Goal: Use online tool/utility: Utilize a website feature to perform a specific function

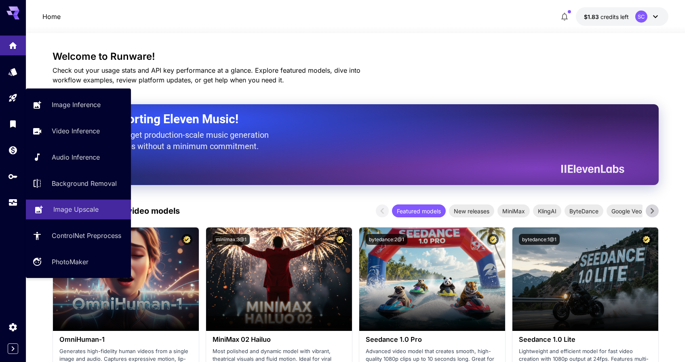
click at [64, 211] on p "Image Upscale" at bounding box center [75, 210] width 45 height 10
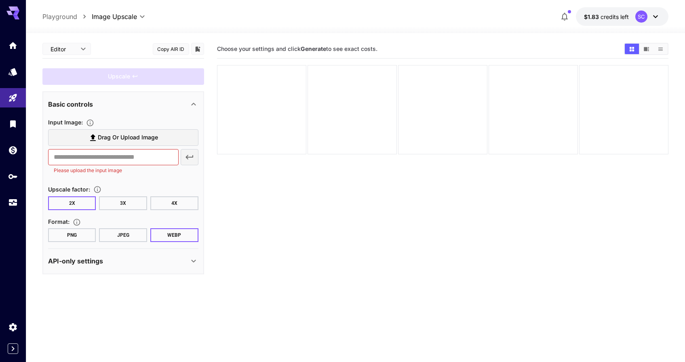
drag, startPoint x: 129, startPoint y: 202, endPoint x: 149, endPoint y: 201, distance: 19.9
click at [131, 202] on button "3X" at bounding box center [123, 203] width 48 height 14
click at [161, 203] on button "4X" at bounding box center [174, 203] width 48 height 14
drag, startPoint x: 303, startPoint y: 48, endPoint x: 358, endPoint y: 102, distance: 77.2
click at [377, 57] on div "Choose your settings and click Generate to see exact costs." at bounding box center [443, 49] width 452 height 19
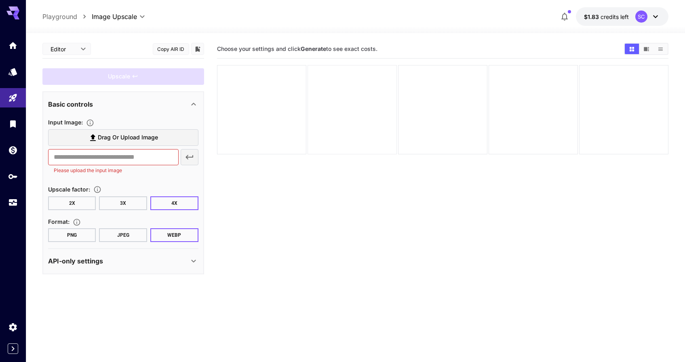
click at [348, 122] on div at bounding box center [352, 109] width 89 height 89
click at [129, 137] on span "Drag or upload image" at bounding box center [128, 138] width 60 height 10
click at [0, 0] on input "Drag or upload image" at bounding box center [0, 0] width 0 height 0
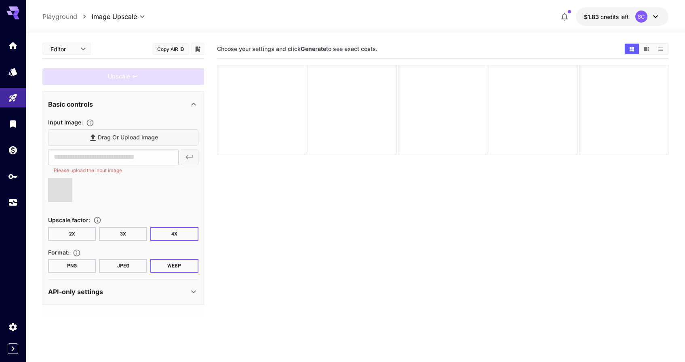
type input "**********"
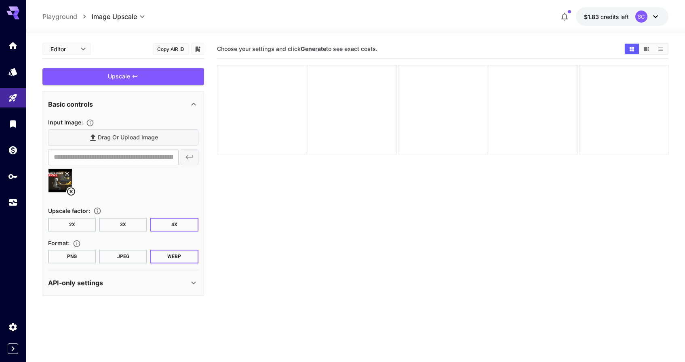
click at [91, 291] on div "API-only settings" at bounding box center [123, 282] width 150 height 19
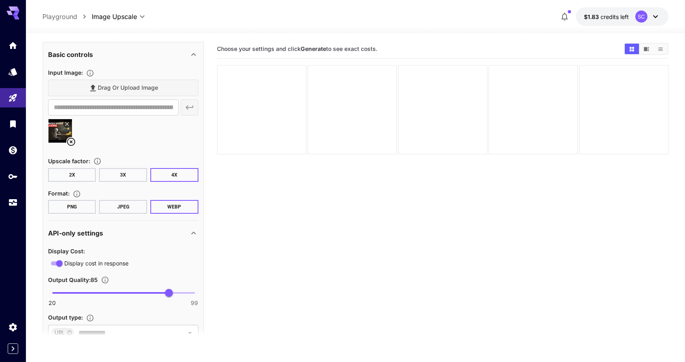
scroll to position [80, 0]
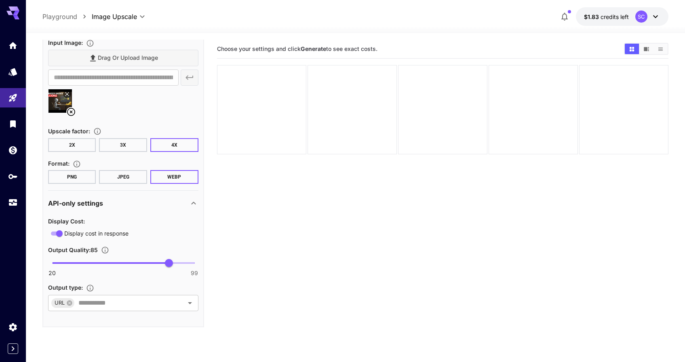
click at [131, 209] on div "API-only settings" at bounding box center [123, 203] width 150 height 19
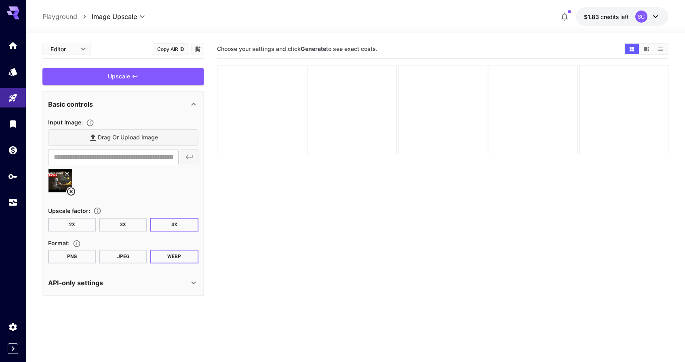
scroll to position [0, 0]
click at [149, 80] on div "Upscale" at bounding box center [123, 76] width 162 height 17
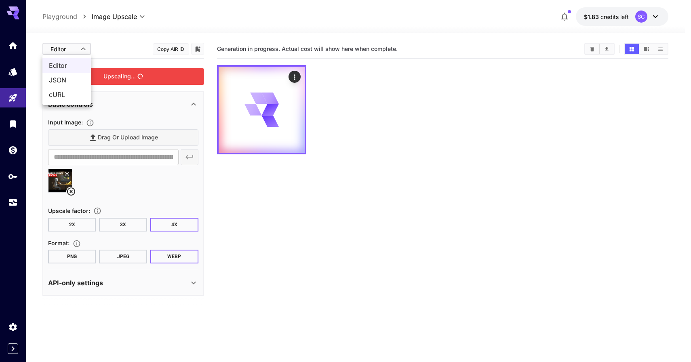
click at [78, 48] on body "**********" at bounding box center [345, 213] width 691 height 426
click at [116, 42] on div at bounding box center [345, 181] width 691 height 362
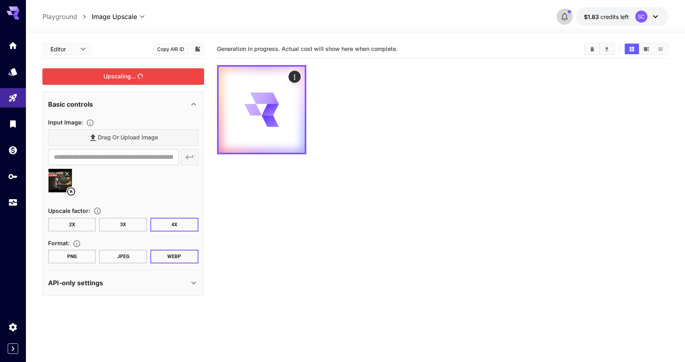
click at [570, 13] on icon "button" at bounding box center [565, 17] width 10 height 10
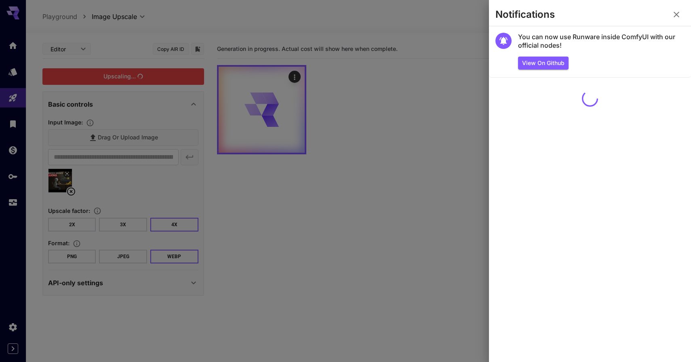
click at [407, 99] on div at bounding box center [345, 181] width 691 height 362
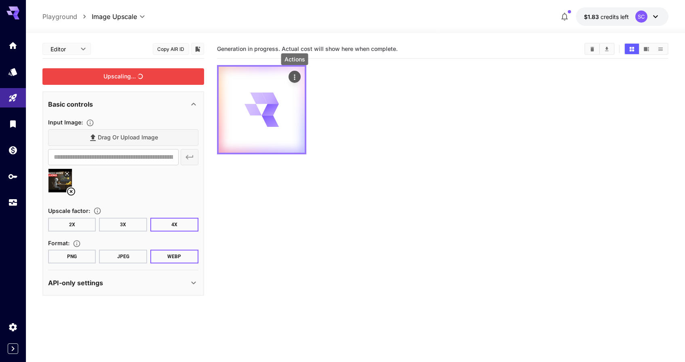
click at [295, 76] on icon "Actions" at bounding box center [295, 77] width 8 height 8
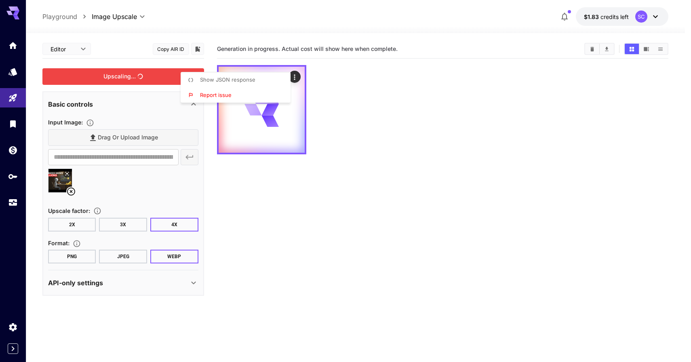
click at [335, 80] on div at bounding box center [345, 181] width 691 height 362
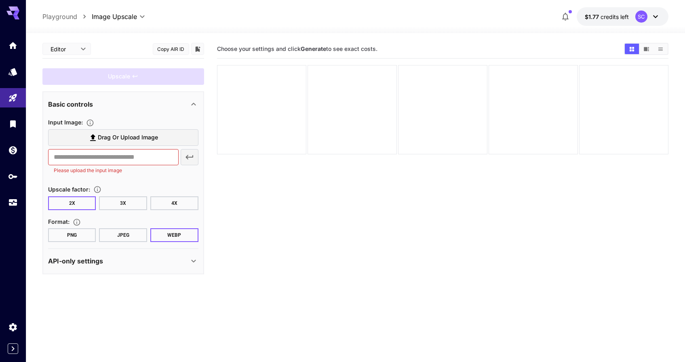
click at [137, 134] on span "Drag or upload image" at bounding box center [128, 138] width 60 height 10
click at [0, 0] on input "Drag or upload image" at bounding box center [0, 0] width 0 height 0
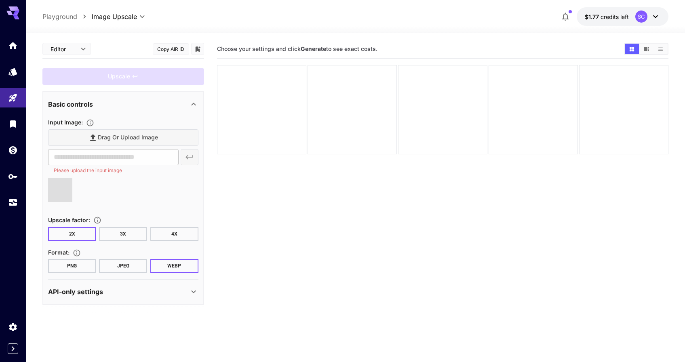
type input "**********"
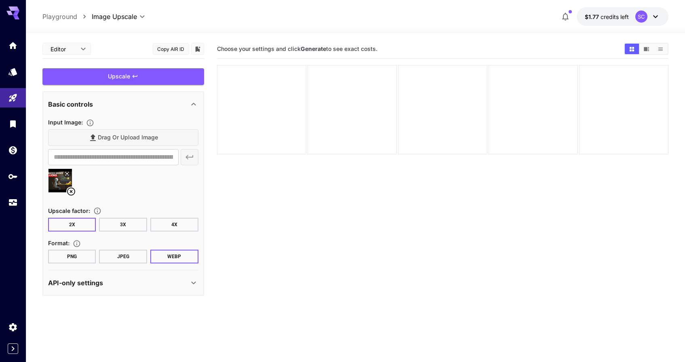
click at [131, 256] on button "JPEG" at bounding box center [123, 257] width 48 height 14
click at [120, 80] on div "Upscale" at bounding box center [123, 76] width 162 height 17
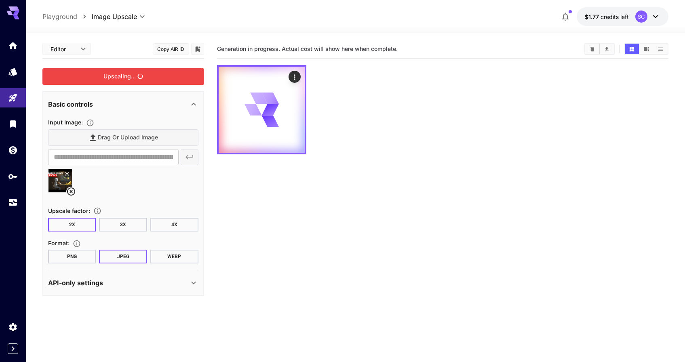
click at [195, 283] on icon at bounding box center [193, 283] width 4 height 3
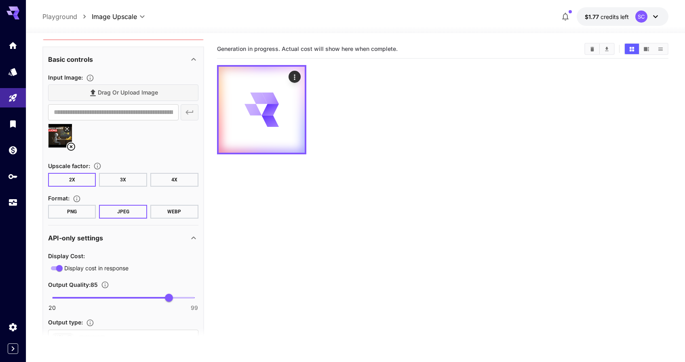
scroll to position [79, 0]
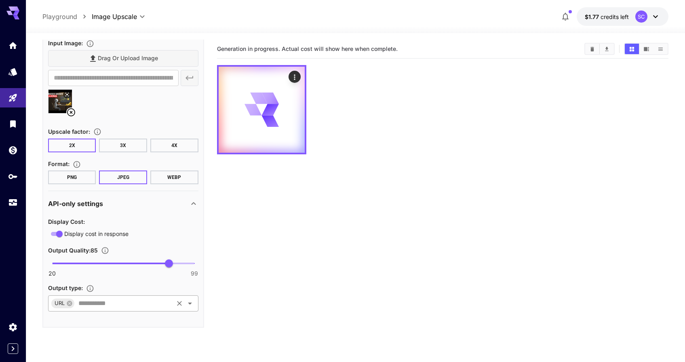
click at [188, 304] on icon "Open" at bounding box center [190, 304] width 10 height 10
click at [234, 295] on section "Generation in progress. Actual cost will show here when complete." at bounding box center [443, 221] width 452 height 362
click at [198, 205] on icon at bounding box center [194, 204] width 10 height 10
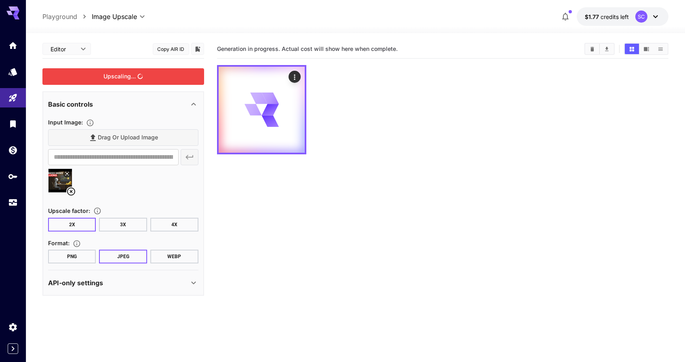
scroll to position [0, 0]
click at [568, 10] on button "button" at bounding box center [566, 16] width 16 height 16
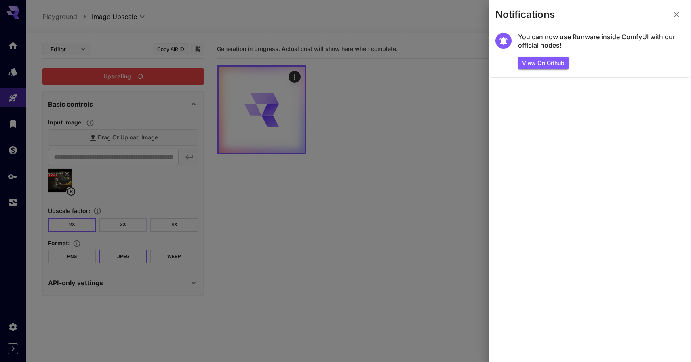
click at [411, 155] on div at bounding box center [345, 181] width 691 height 362
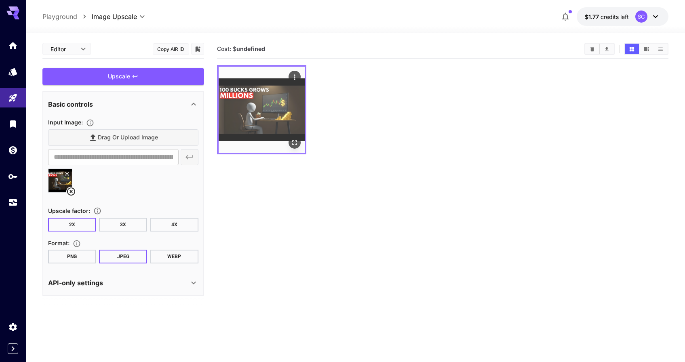
click at [301, 147] on img at bounding box center [262, 110] width 86 height 86
click at [295, 145] on icon "Open in fullscreen" at bounding box center [295, 143] width 8 height 8
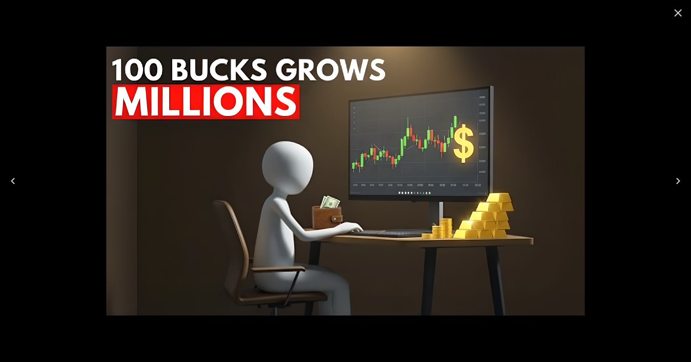
click at [680, 8] on icon "Close" at bounding box center [678, 12] width 13 height 13
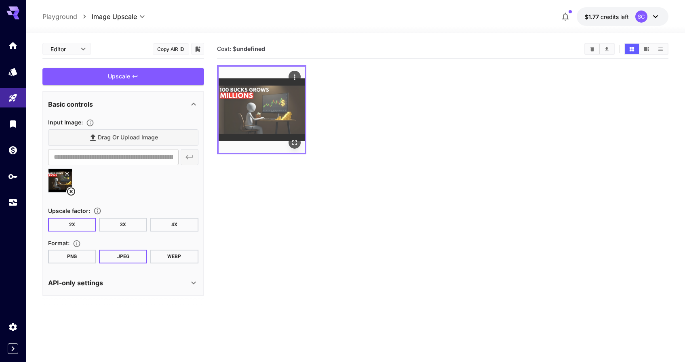
drag, startPoint x: 297, startPoint y: 174, endPoint x: 282, endPoint y: 92, distance: 83.8
click at [297, 174] on section "Cost: $ undefined" at bounding box center [443, 221] width 452 height 362
click at [266, 104] on img at bounding box center [262, 110] width 86 height 86
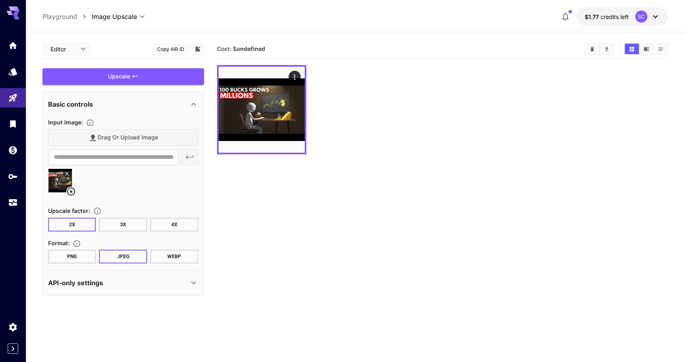
click at [148, 278] on div "API-only settings" at bounding box center [118, 283] width 141 height 10
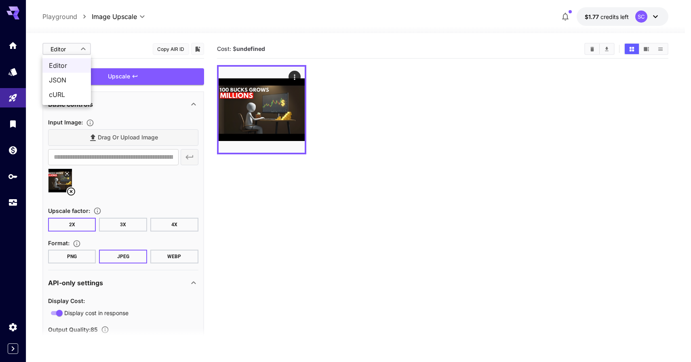
click at [68, 47] on body "**********" at bounding box center [345, 213] width 691 height 426
click at [102, 47] on div at bounding box center [345, 181] width 691 height 362
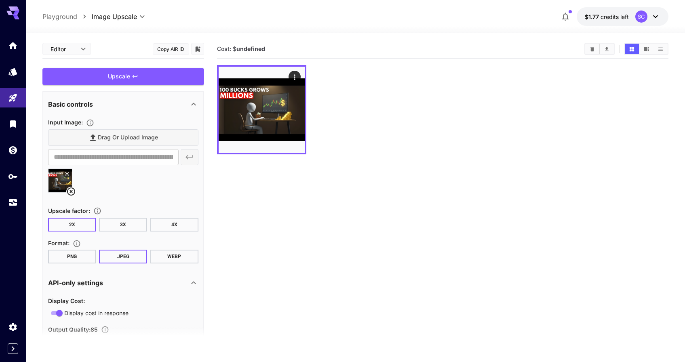
click at [129, 223] on button "3X" at bounding box center [123, 225] width 48 height 14
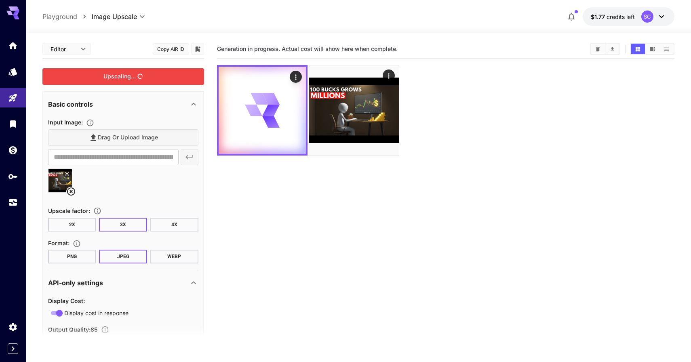
click at [78, 48] on body "**********" at bounding box center [345, 213] width 691 height 426
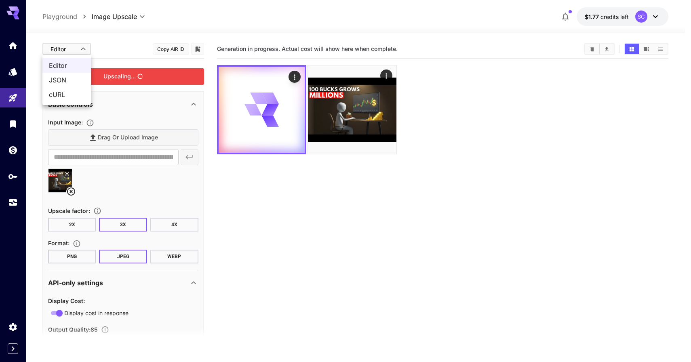
click at [163, 48] on div at bounding box center [345, 181] width 691 height 362
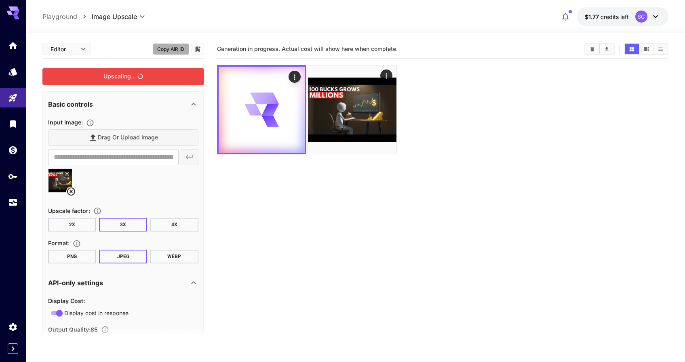
click at [169, 46] on button "Copy AIR ID" at bounding box center [171, 49] width 36 height 12
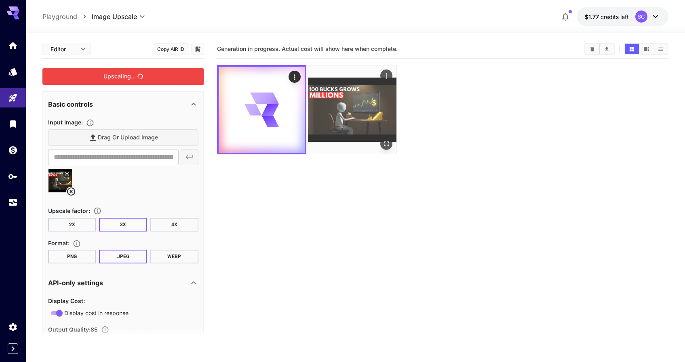
click at [387, 135] on img at bounding box center [352, 109] width 89 height 89
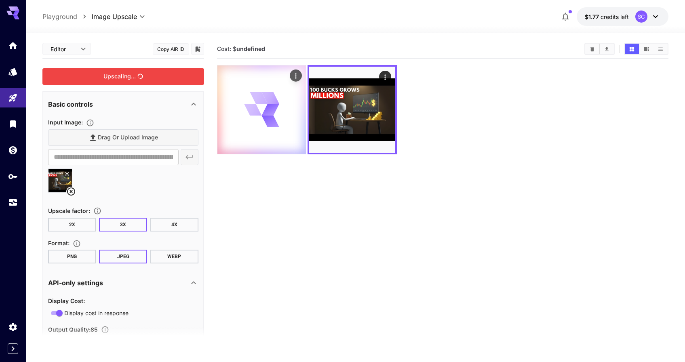
click at [272, 111] on icon at bounding box center [271, 110] width 18 height 12
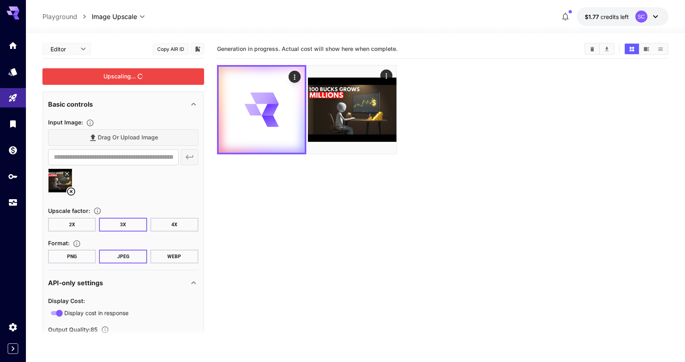
click at [570, 12] on span "button" at bounding box center [570, 11] width 3 height 3
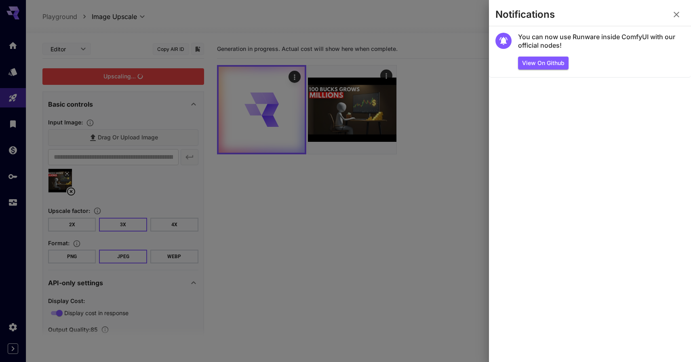
click at [481, 35] on div at bounding box center [345, 181] width 691 height 362
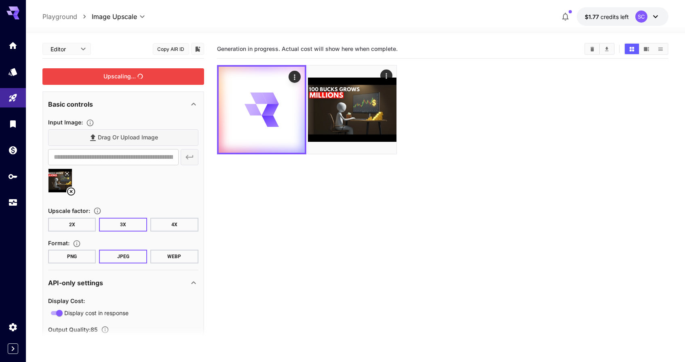
click at [631, 24] on div at bounding box center [355, 28] width 659 height 10
click at [640, 1] on div "**********" at bounding box center [355, 16] width 659 height 33
click at [646, 13] on div "SC" at bounding box center [642, 17] width 12 height 12
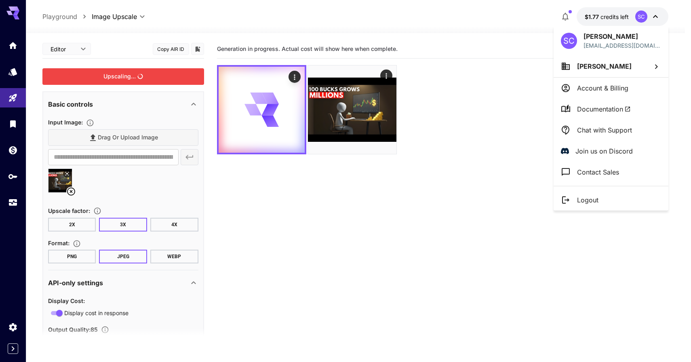
click at [545, 75] on div at bounding box center [345, 181] width 691 height 362
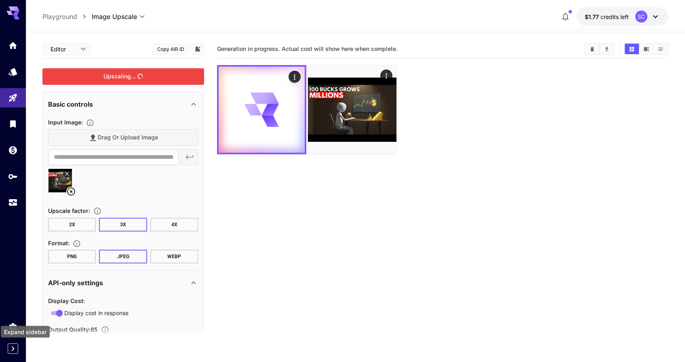
click at [9, 348] on icon "Expand sidebar" at bounding box center [13, 349] width 10 height 10
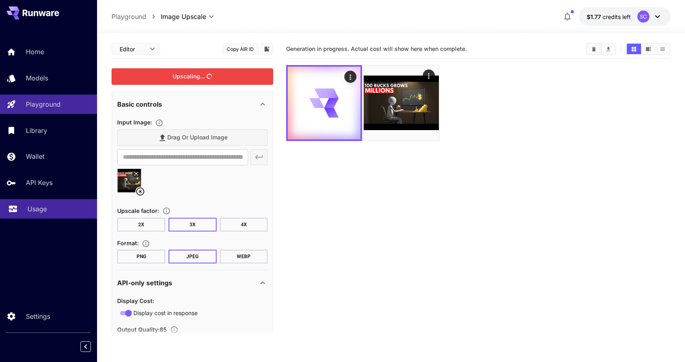
click at [48, 208] on div "Usage" at bounding box center [58, 209] width 63 height 10
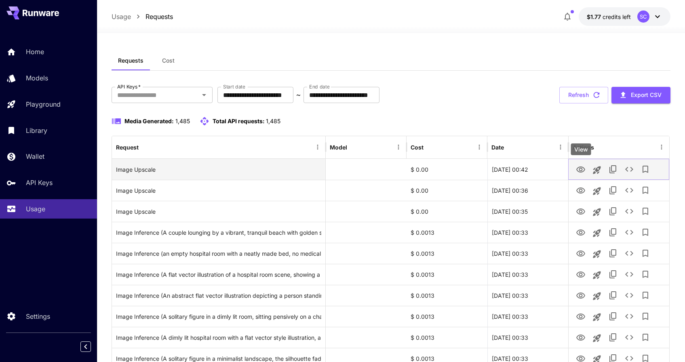
click at [581, 169] on icon "View" at bounding box center [581, 170] width 10 height 10
click at [628, 167] on icon "See details" at bounding box center [629, 169] width 8 height 5
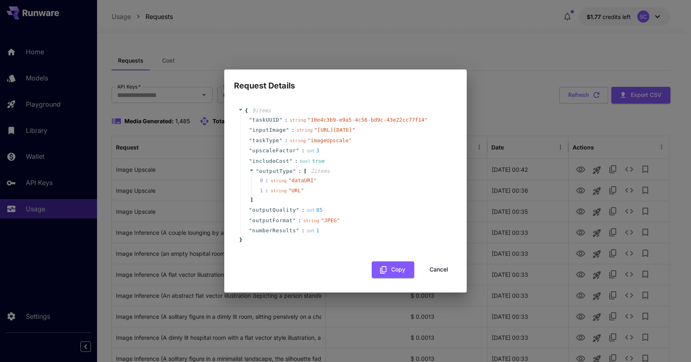
click at [433, 278] on button "Cancel" at bounding box center [439, 270] width 36 height 17
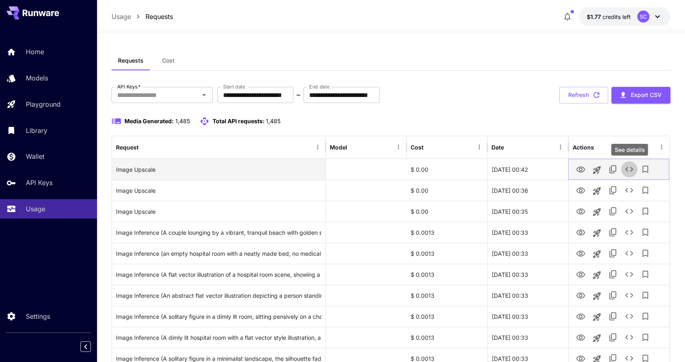
click at [626, 170] on icon "See details" at bounding box center [630, 170] width 10 height 10
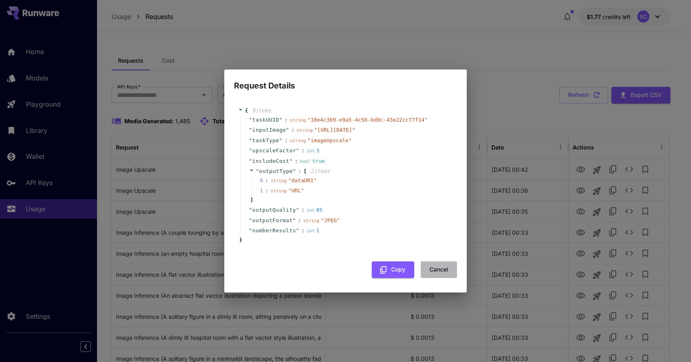
click at [437, 278] on button "Cancel" at bounding box center [439, 270] width 36 height 17
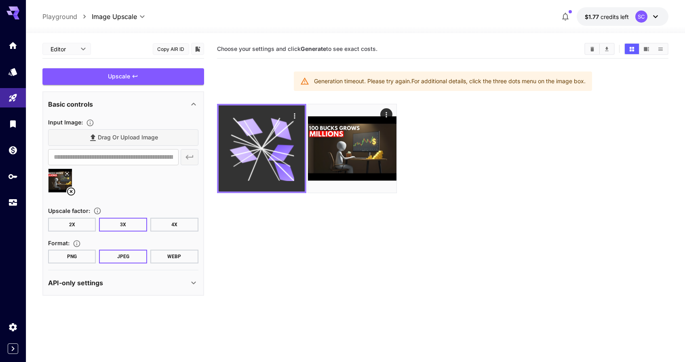
click at [297, 113] on icon "Actions" at bounding box center [295, 116] width 8 height 8
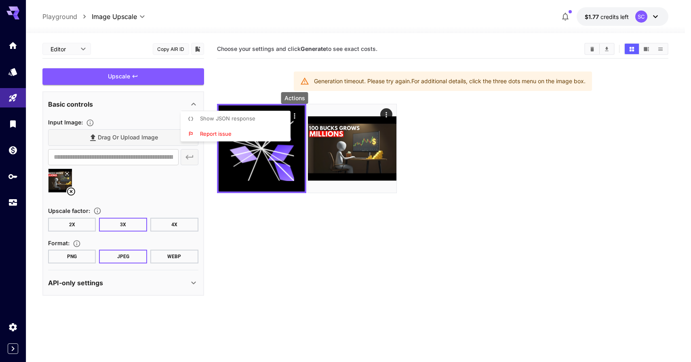
click at [261, 117] on li "Show JSON response" at bounding box center [238, 118] width 115 height 15
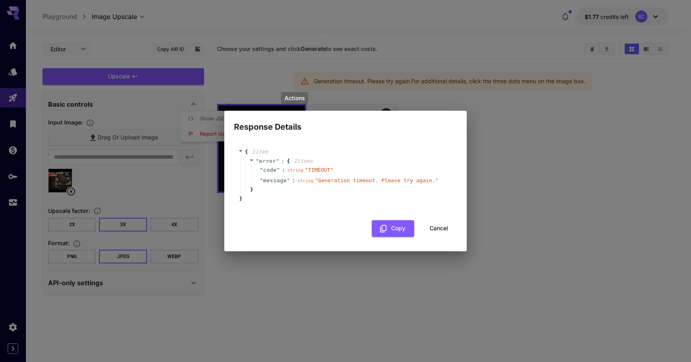
click at [438, 230] on button "Cancel" at bounding box center [439, 228] width 36 height 17
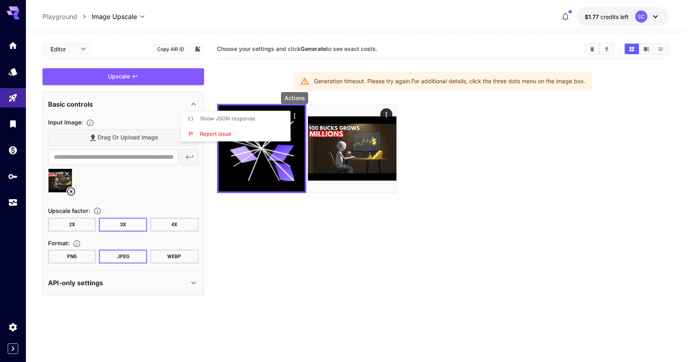
click at [170, 223] on div at bounding box center [345, 181] width 691 height 362
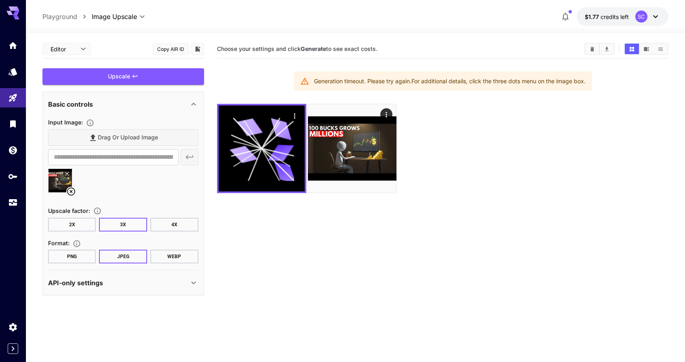
click at [170, 223] on button "4X" at bounding box center [174, 225] width 48 height 14
click at [142, 72] on div "Upscale" at bounding box center [123, 76] width 162 height 17
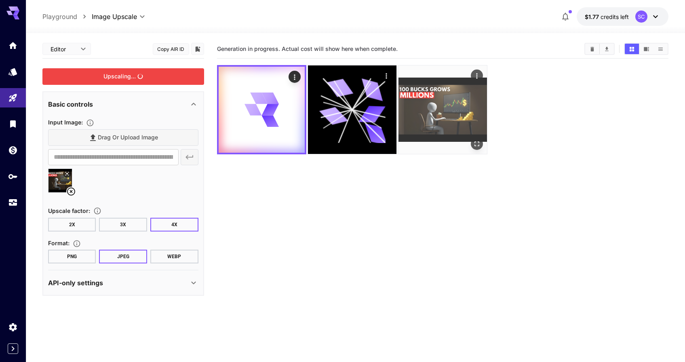
click at [425, 113] on img at bounding box center [443, 109] width 89 height 89
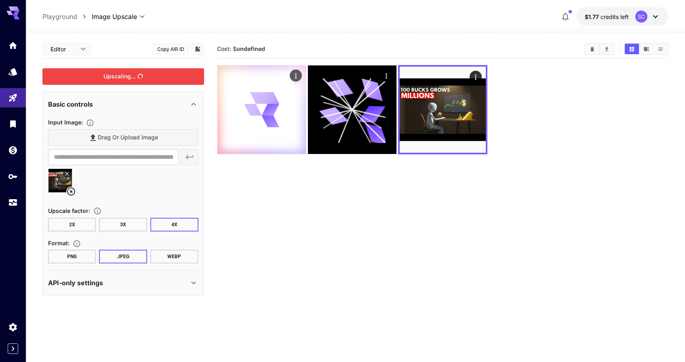
click at [291, 110] on div at bounding box center [262, 109] width 89 height 89
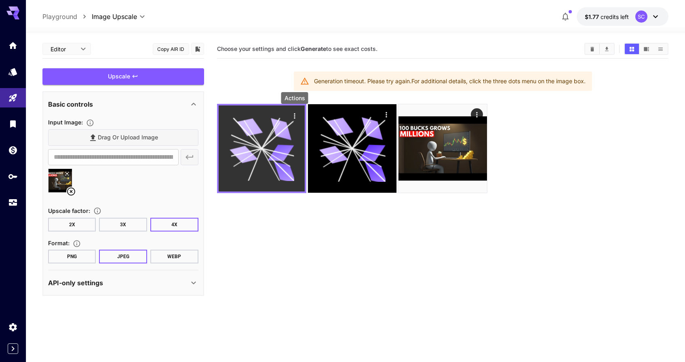
click at [298, 115] on icon "Actions" at bounding box center [295, 116] width 8 height 8
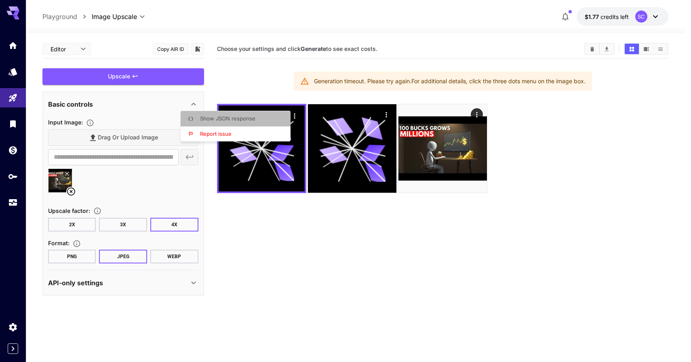
click at [265, 120] on li "Show JSON response" at bounding box center [238, 118] width 115 height 15
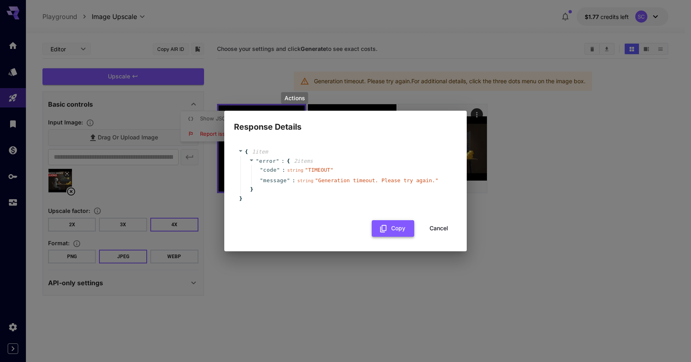
drag, startPoint x: 446, startPoint y: 229, endPoint x: 401, endPoint y: 224, distance: 44.3
click at [446, 229] on button "Cancel" at bounding box center [439, 228] width 36 height 17
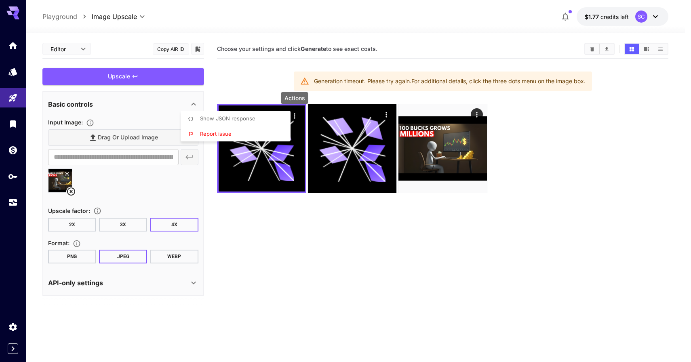
click at [81, 224] on div at bounding box center [345, 181] width 691 height 362
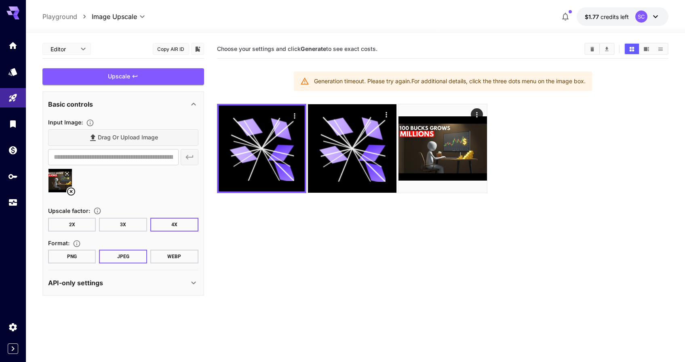
drag, startPoint x: 81, startPoint y: 223, endPoint x: 90, endPoint y: 217, distance: 10.4
click at [82, 223] on button "2X" at bounding box center [72, 225] width 48 height 14
click at [120, 79] on div "Upscale" at bounding box center [123, 76] width 162 height 17
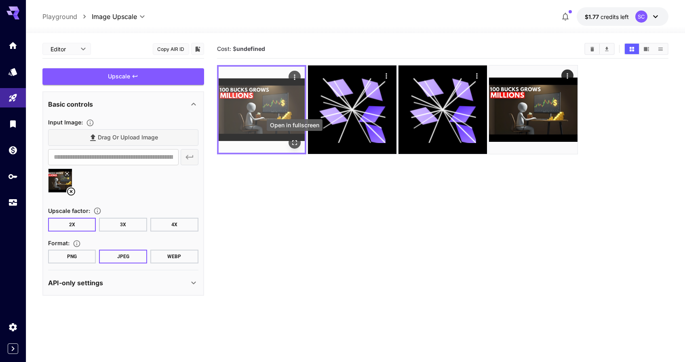
click at [298, 146] on icon "Open in fullscreen" at bounding box center [295, 143] width 8 height 8
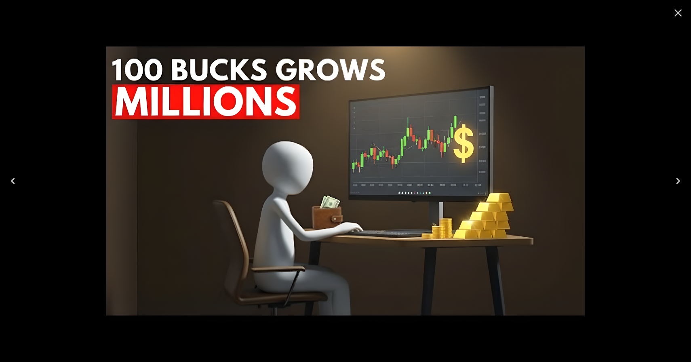
click at [680, 14] on icon "Close" at bounding box center [678, 12] width 13 height 13
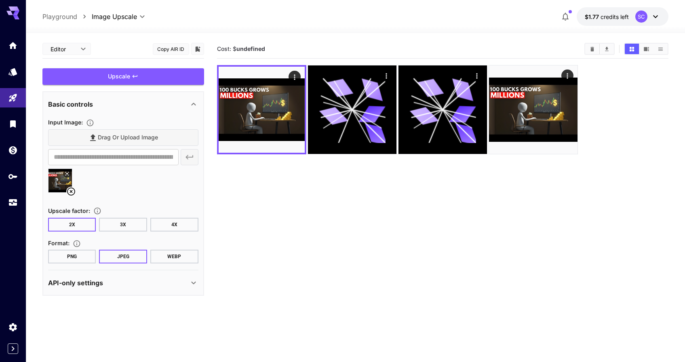
click at [334, 168] on section "Cost: $ undefined" at bounding box center [443, 221] width 452 height 362
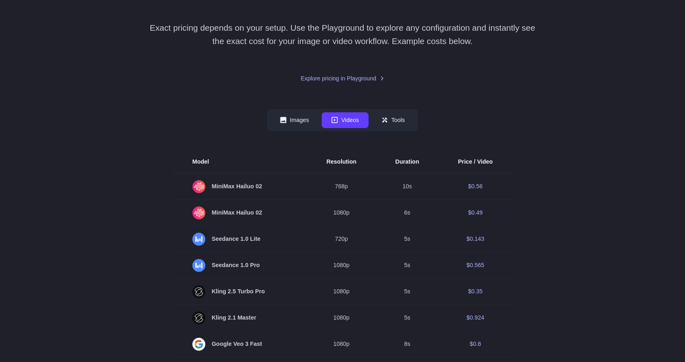
scroll to position [115, 0]
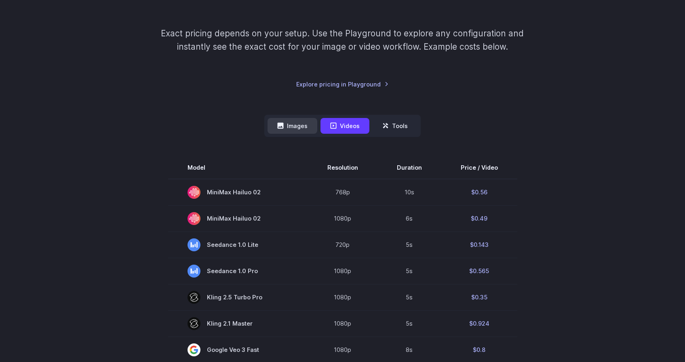
click at [299, 127] on button "Images" at bounding box center [293, 126] width 50 height 16
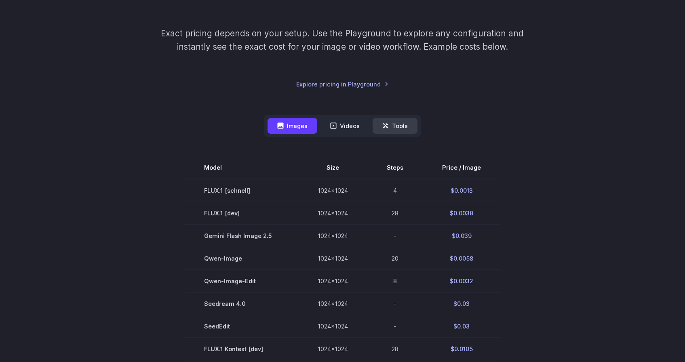
click at [409, 131] on button "Tools" at bounding box center [395, 126] width 45 height 16
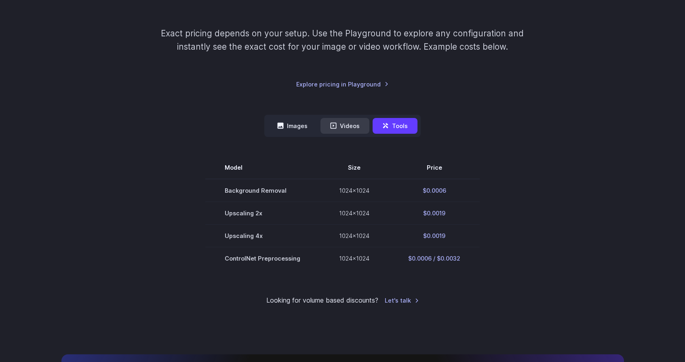
click at [343, 123] on button "Videos" at bounding box center [345, 126] width 49 height 16
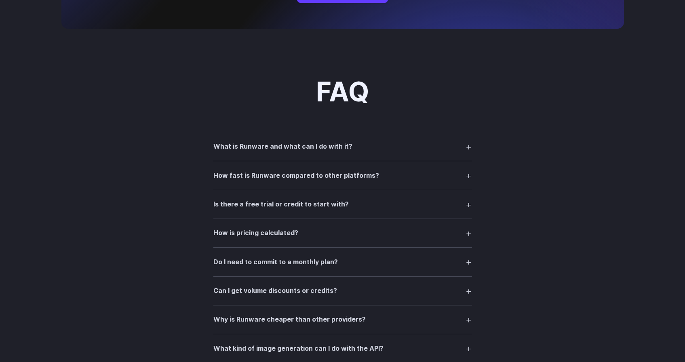
scroll to position [1100, 0]
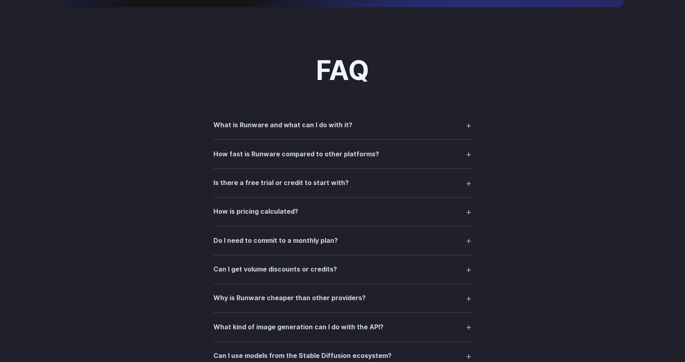
click at [340, 129] on h3 "What is Runware and what can I do with it?" at bounding box center [282, 125] width 139 height 11
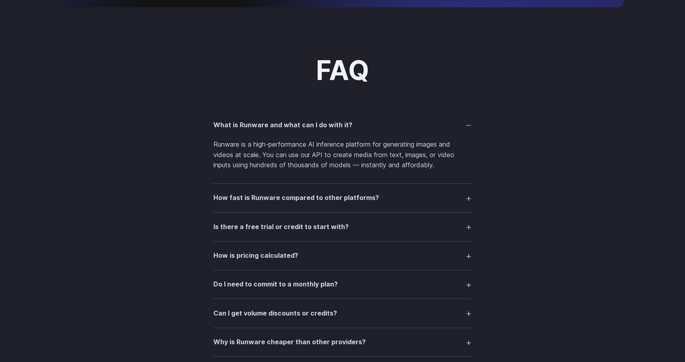
click at [340, 129] on h3 "What is Runware and what can I do with it?" at bounding box center [282, 125] width 139 height 11
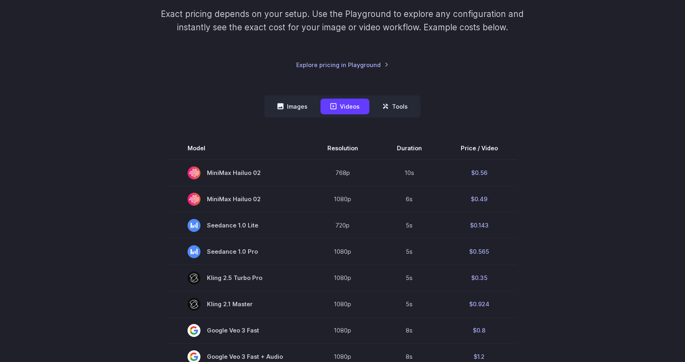
scroll to position [62, 0]
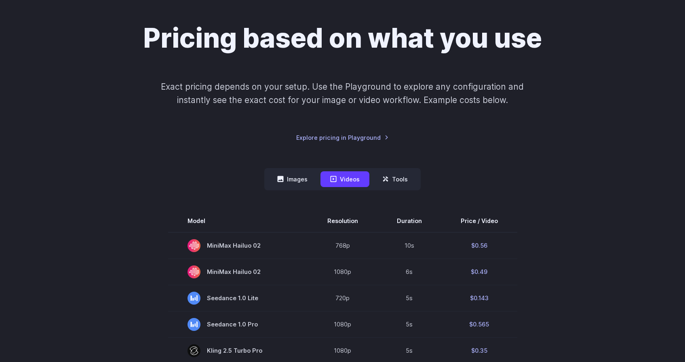
drag, startPoint x: 292, startPoint y: 175, endPoint x: 215, endPoint y: 192, distance: 78.6
click at [292, 176] on button "Images" at bounding box center [293, 179] width 50 height 16
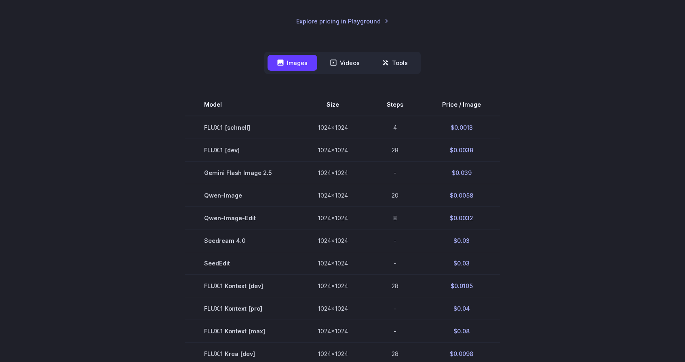
scroll to position [177, 0]
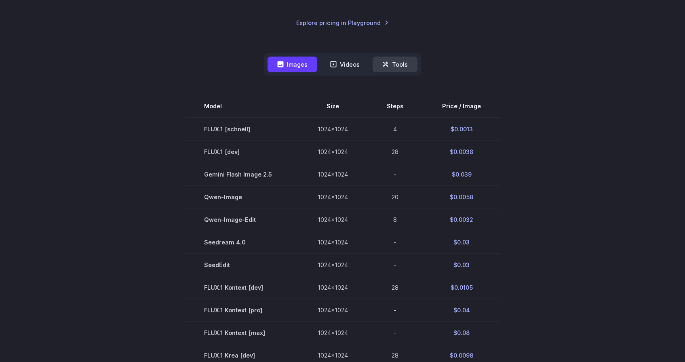
click at [397, 62] on button "Tools" at bounding box center [395, 65] width 45 height 16
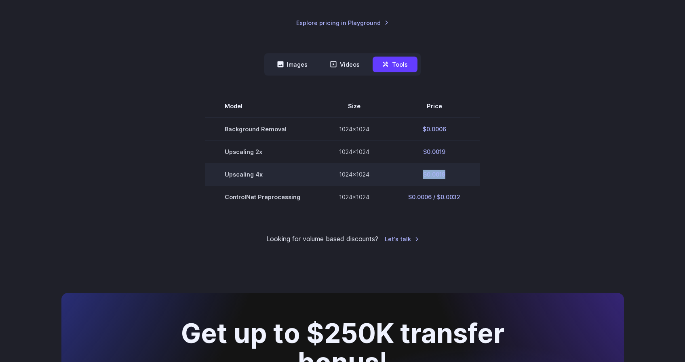
drag, startPoint x: 444, startPoint y: 174, endPoint x: 412, endPoint y: 171, distance: 32.5
click at [411, 171] on td "$0.0019" at bounding box center [434, 174] width 91 height 23
click at [424, 171] on td "$0.0019" at bounding box center [434, 174] width 91 height 23
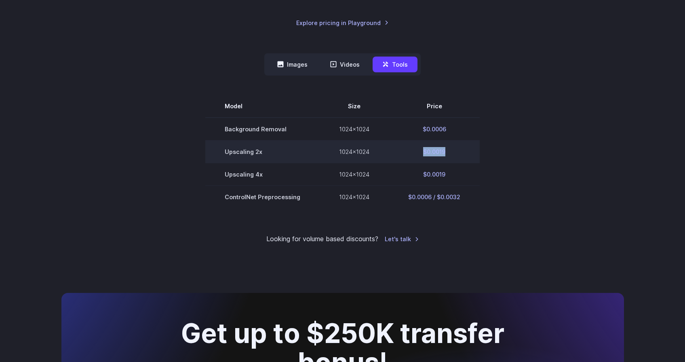
drag, startPoint x: 422, startPoint y: 154, endPoint x: 450, endPoint y: 154, distance: 27.5
click at [450, 154] on td "$0.0019" at bounding box center [434, 151] width 91 height 23
click at [449, 154] on td "$0.0019" at bounding box center [434, 151] width 91 height 23
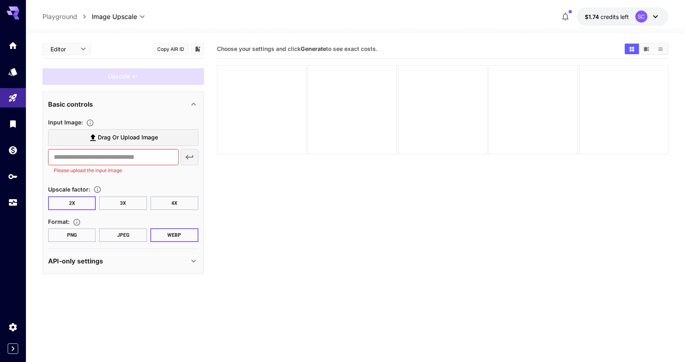
click at [243, 217] on section "Choose your settings and click Generate to see exact costs." at bounding box center [443, 221] width 452 height 362
click at [182, 258] on div "API-only settings" at bounding box center [118, 261] width 141 height 10
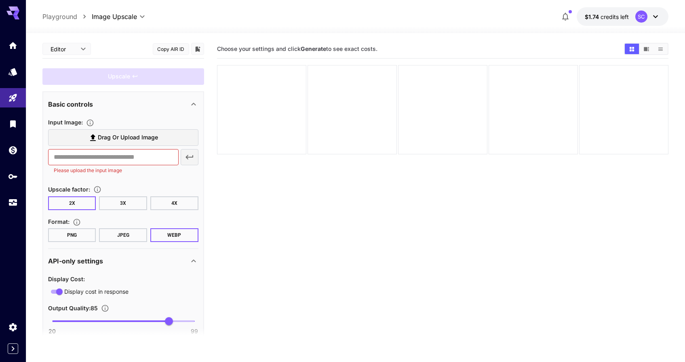
scroll to position [58, 0]
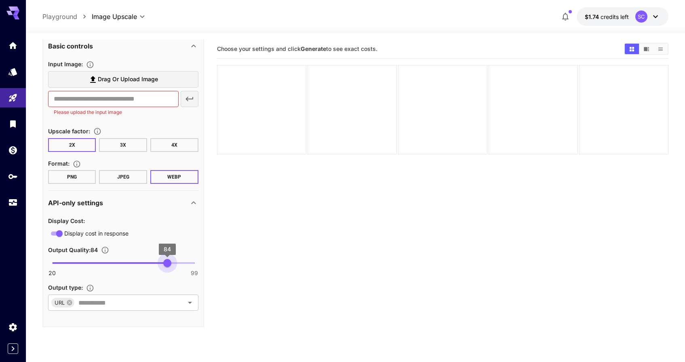
type input "**"
drag, startPoint x: 174, startPoint y: 263, endPoint x: 169, endPoint y: 261, distance: 4.9
click at [169, 261] on span "85" at bounding box center [169, 263] width 8 height 8
click at [191, 199] on icon at bounding box center [194, 203] width 10 height 10
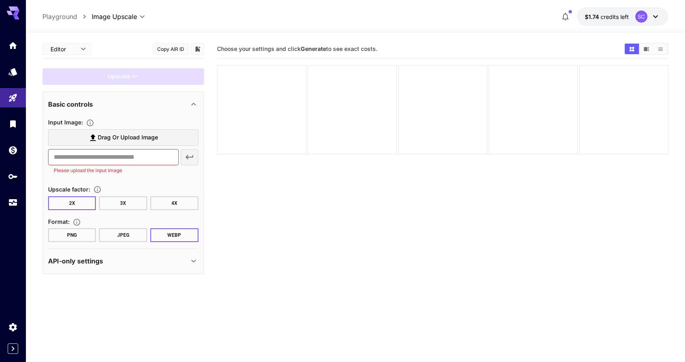
click at [182, 205] on button "4X" at bounding box center [174, 203] width 48 height 14
drag, startPoint x: 130, startPoint y: 201, endPoint x: 67, endPoint y: 199, distance: 63.1
click at [130, 201] on button "3X" at bounding box center [123, 203] width 48 height 14
click at [23, 194] on link at bounding box center [13, 203] width 26 height 20
click at [637, 19] on div "SC" at bounding box center [642, 17] width 12 height 12
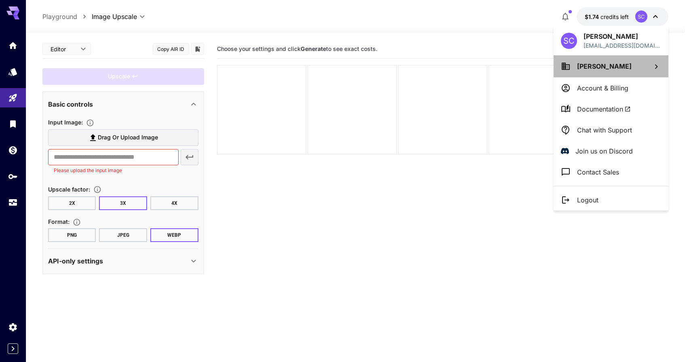
click at [629, 61] on p "[PERSON_NAME]" at bounding box center [604, 66] width 55 height 10
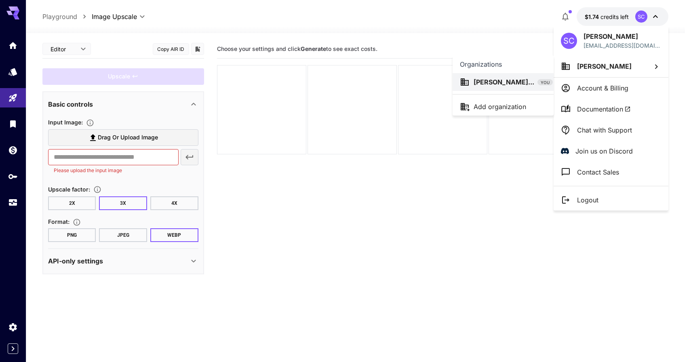
click at [629, 61] on div at bounding box center [345, 181] width 691 height 362
click at [613, 126] on p "Chat with Support" at bounding box center [604, 130] width 55 height 10
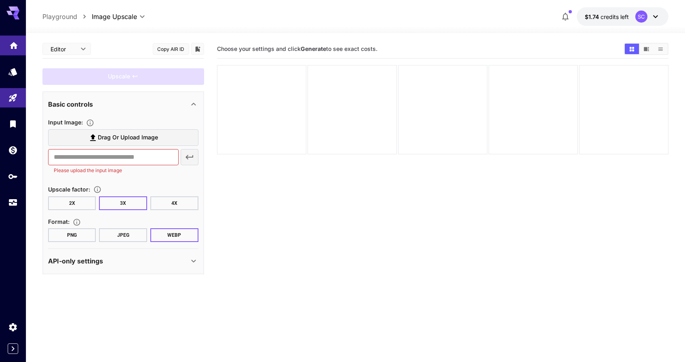
click at [22, 46] on link at bounding box center [13, 46] width 26 height 20
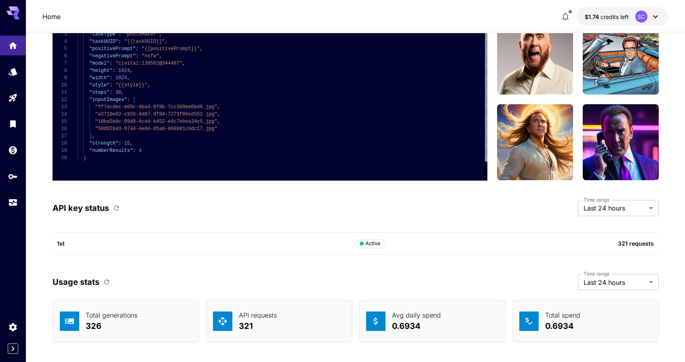
scroll to position [2369, 0]
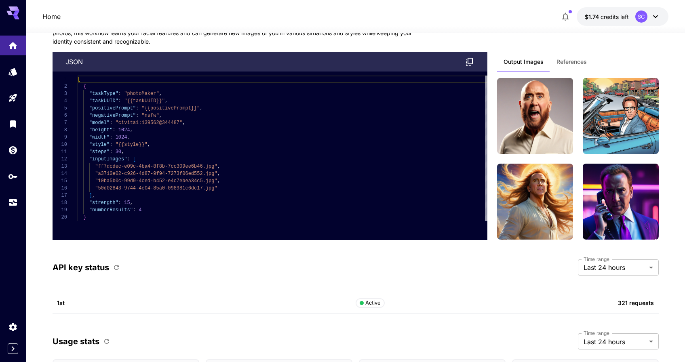
click at [378, 304] on div "Active" at bounding box center [370, 303] width 21 height 8
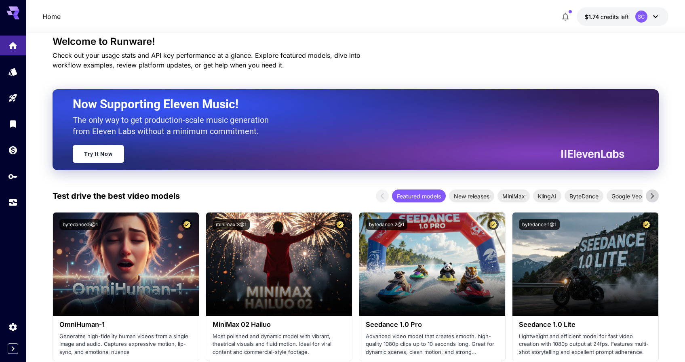
scroll to position [0, 0]
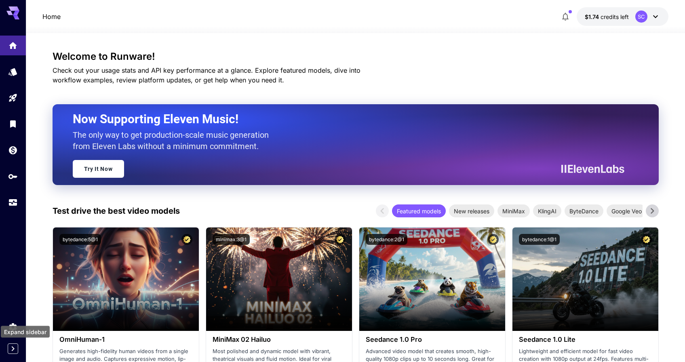
click at [12, 348] on icon "Expand sidebar" at bounding box center [13, 348] width 3 height 5
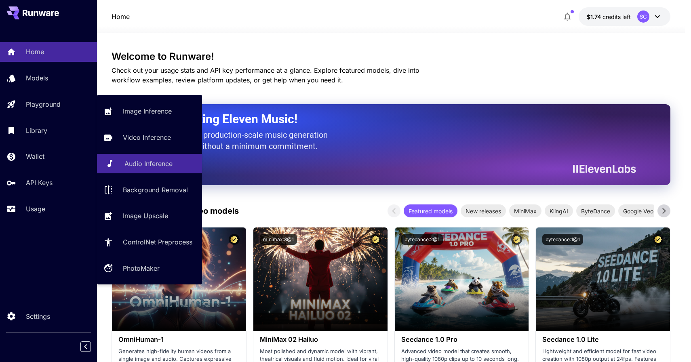
click at [151, 162] on p "Audio Inference" at bounding box center [149, 164] width 48 height 10
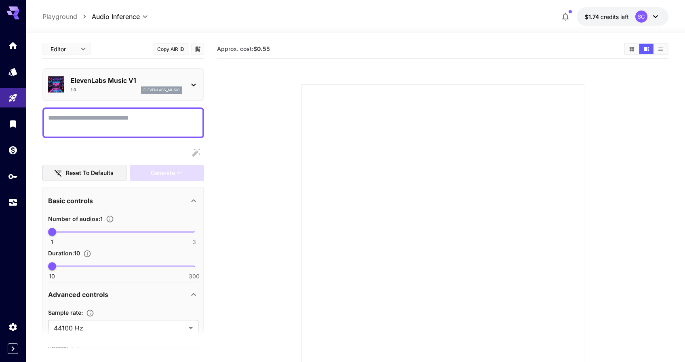
click at [190, 79] on div "ElevenLabs Music V1 1.0 elevenlabs_music" at bounding box center [123, 84] width 150 height 25
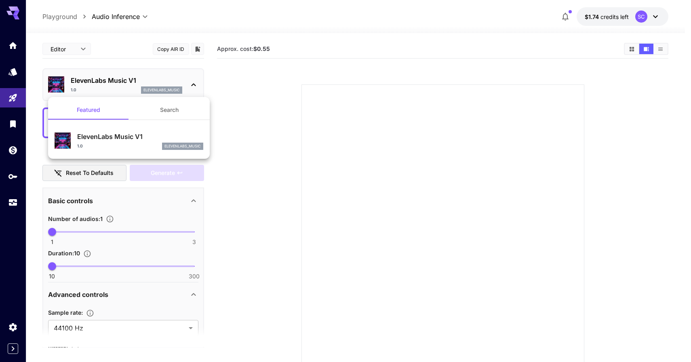
click at [190, 79] on div at bounding box center [345, 181] width 691 height 362
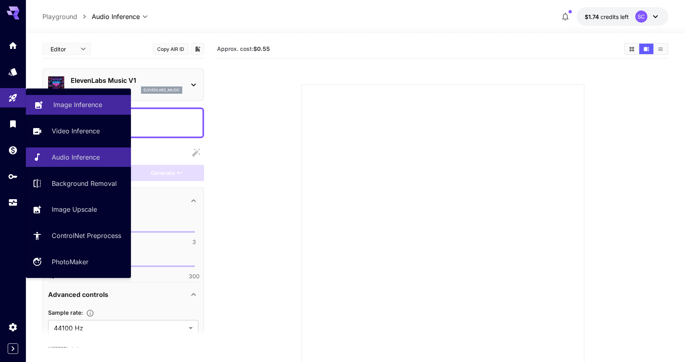
click at [85, 101] on p "Image Inference" at bounding box center [77, 105] width 49 height 10
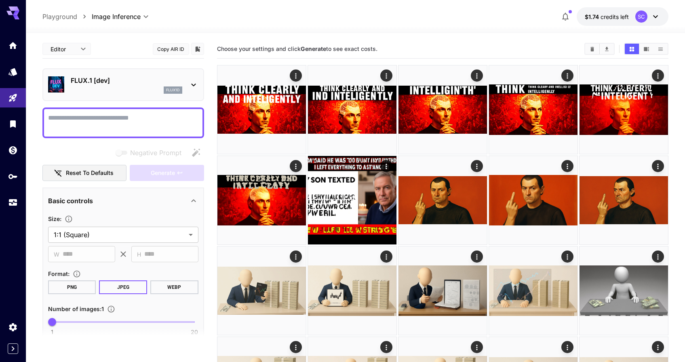
click at [186, 84] on div "FLUX.1 [dev] flux1d" at bounding box center [123, 84] width 150 height 25
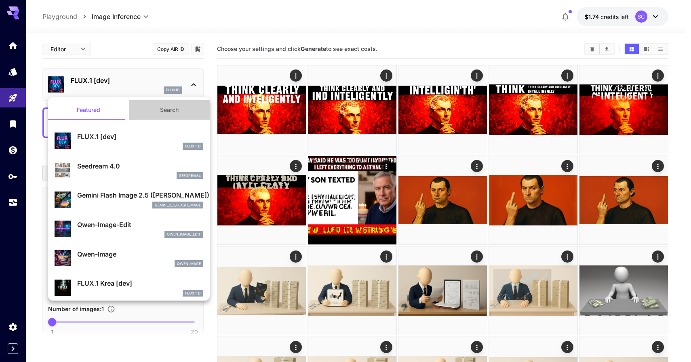
click at [182, 113] on button "Search" at bounding box center [169, 109] width 81 height 19
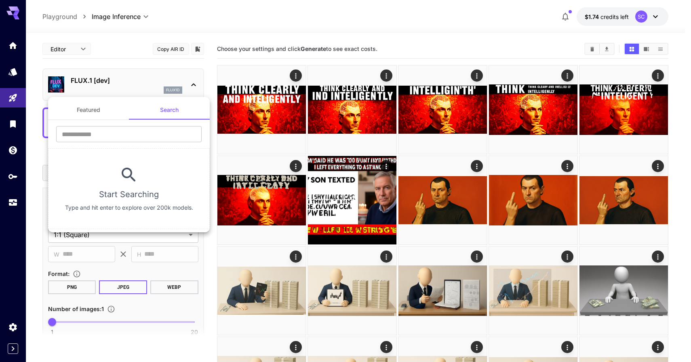
click at [118, 108] on button "Featured" at bounding box center [88, 109] width 81 height 19
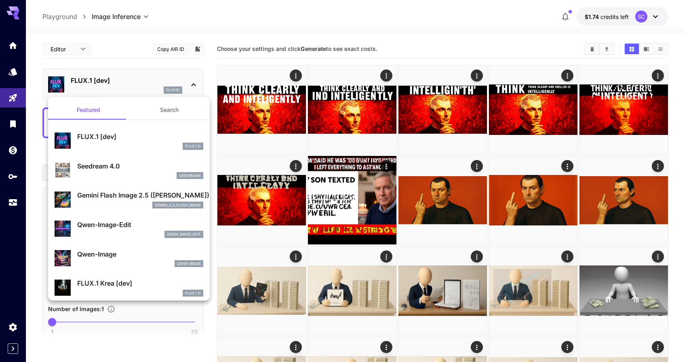
click at [392, 38] on div at bounding box center [345, 181] width 691 height 362
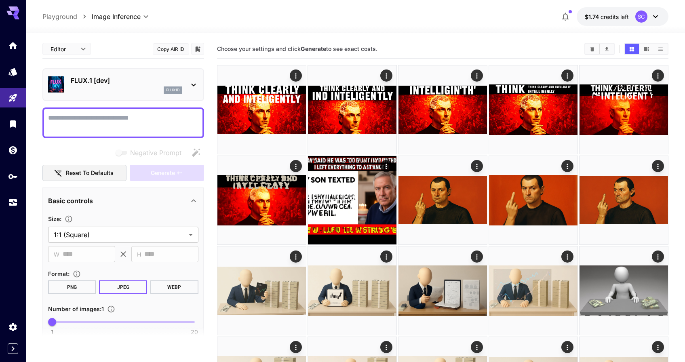
click at [429, 31] on div at bounding box center [355, 28] width 659 height 10
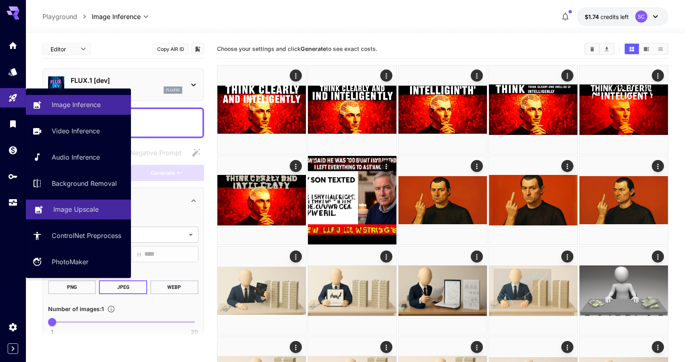
click at [80, 211] on p "Image Upscale" at bounding box center [75, 210] width 45 height 10
type input "**********"
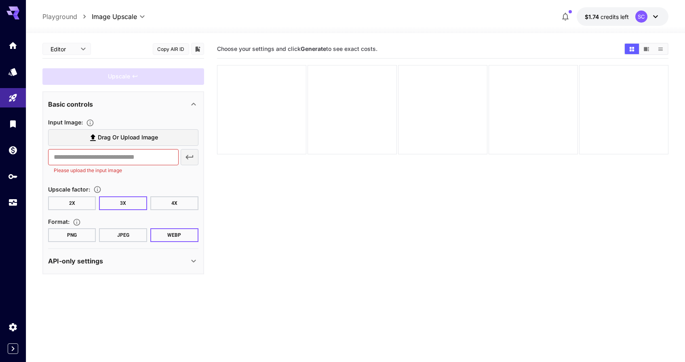
click at [92, 139] on icon at bounding box center [93, 138] width 10 height 10
click at [0, 0] on input "Drag or upload image" at bounding box center [0, 0] width 0 height 0
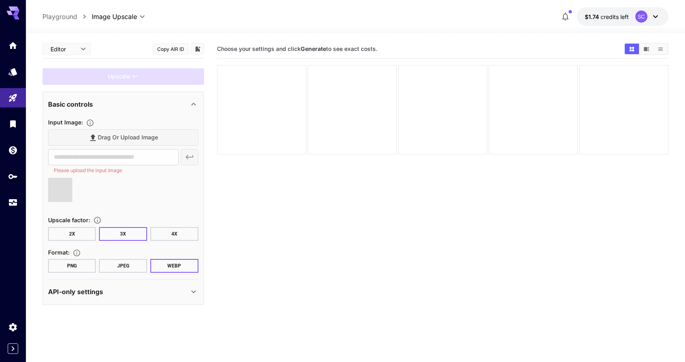
type input "**********"
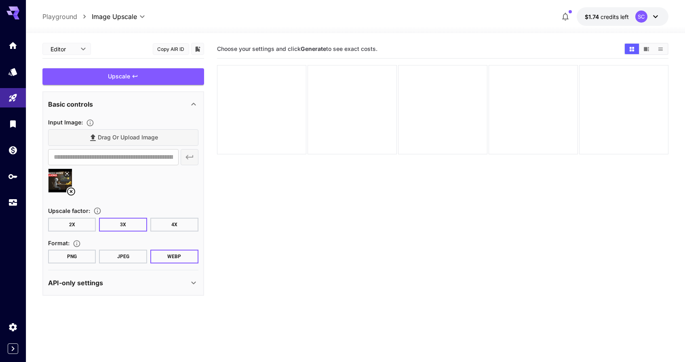
click at [72, 221] on button "2X" at bounding box center [72, 225] width 48 height 14
click at [128, 77] on div "Upscale" at bounding box center [123, 76] width 162 height 17
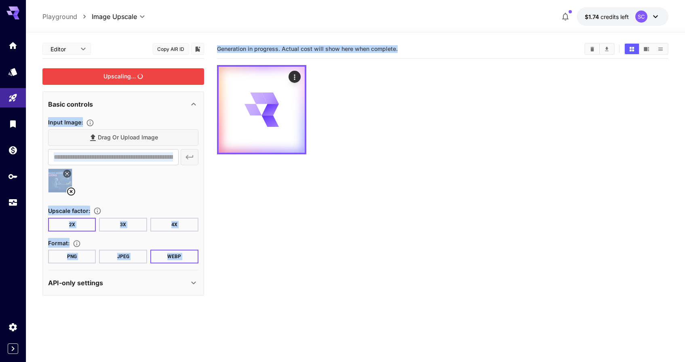
drag, startPoint x: 314, startPoint y: 186, endPoint x: 213, endPoint y: 44, distance: 174.9
click at [209, 44] on main "**********" at bounding box center [355, 224] width 626 height 369
click at [231, 44] on div "Generation in progress. Actual cost will show here when complete." at bounding box center [443, 49] width 452 height 12
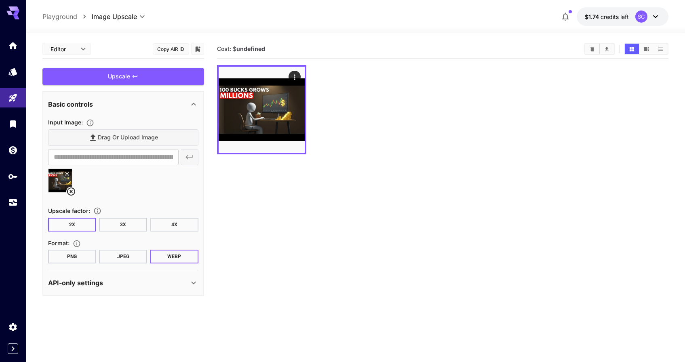
click at [118, 223] on button "3X" at bounding box center [123, 225] width 48 height 14
click at [134, 73] on div "Upscale" at bounding box center [123, 76] width 162 height 17
